Goal: Information Seeking & Learning: Understand process/instructions

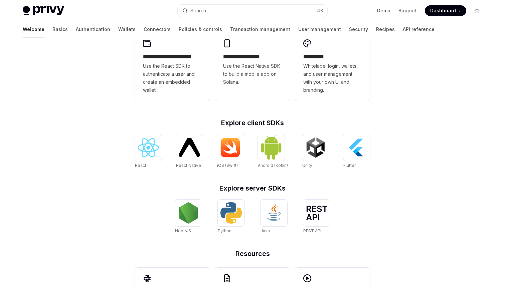
scroll to position [194, 0]
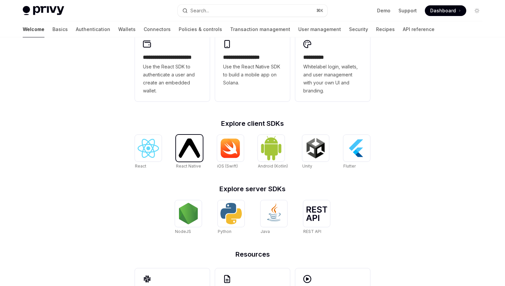
click at [196, 155] on img at bounding box center [189, 148] width 21 height 19
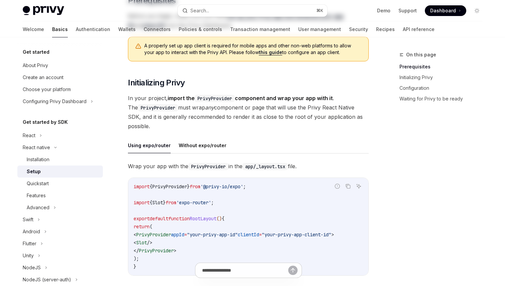
scroll to position [104, 0]
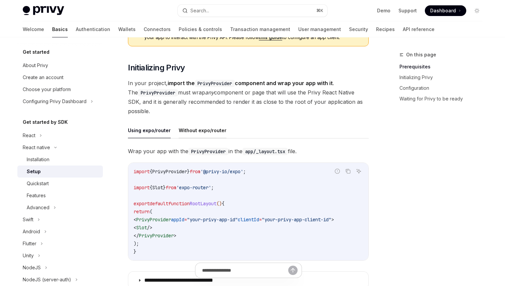
click at [206, 130] on button "Without expo/router" at bounding box center [203, 131] width 48 height 16
click at [149, 132] on button "Using expo/router" at bounding box center [149, 131] width 43 height 16
type textarea "*"
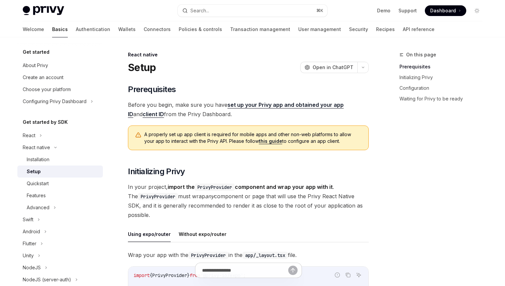
drag, startPoint x: 129, startPoint y: 68, endPoint x: 218, endPoint y: 147, distance: 119.3
click at [308, 188] on strong "import the PrivyProvider component and wrap your app with it" at bounding box center [250, 187] width 165 height 7
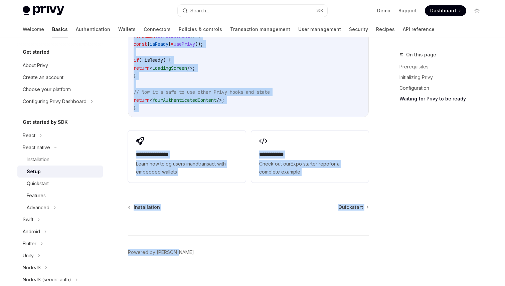
scroll to position [638, 0]
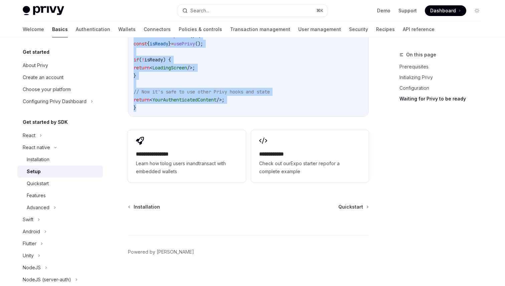
drag, startPoint x: 128, startPoint y: 66, endPoint x: 234, endPoint y: 104, distance: 112.2
copy div "Setup OpenAI Open in ChatGPT OpenAI Open in ChatGPT ​ Prerequisites Before you …"
